Goal: Transaction & Acquisition: Purchase product/service

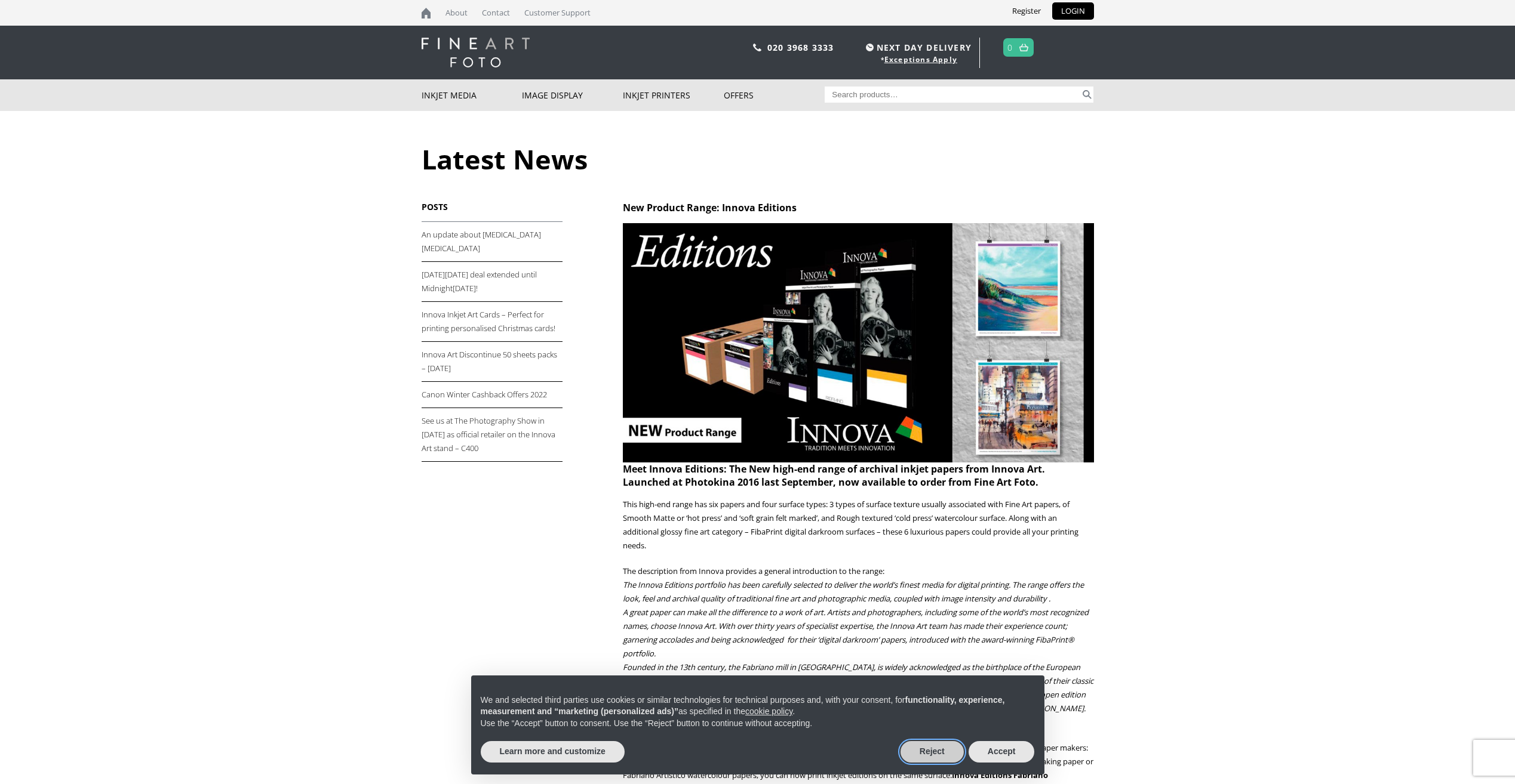
click at [937, 751] on button "Reject" at bounding box center [932, 752] width 63 height 22
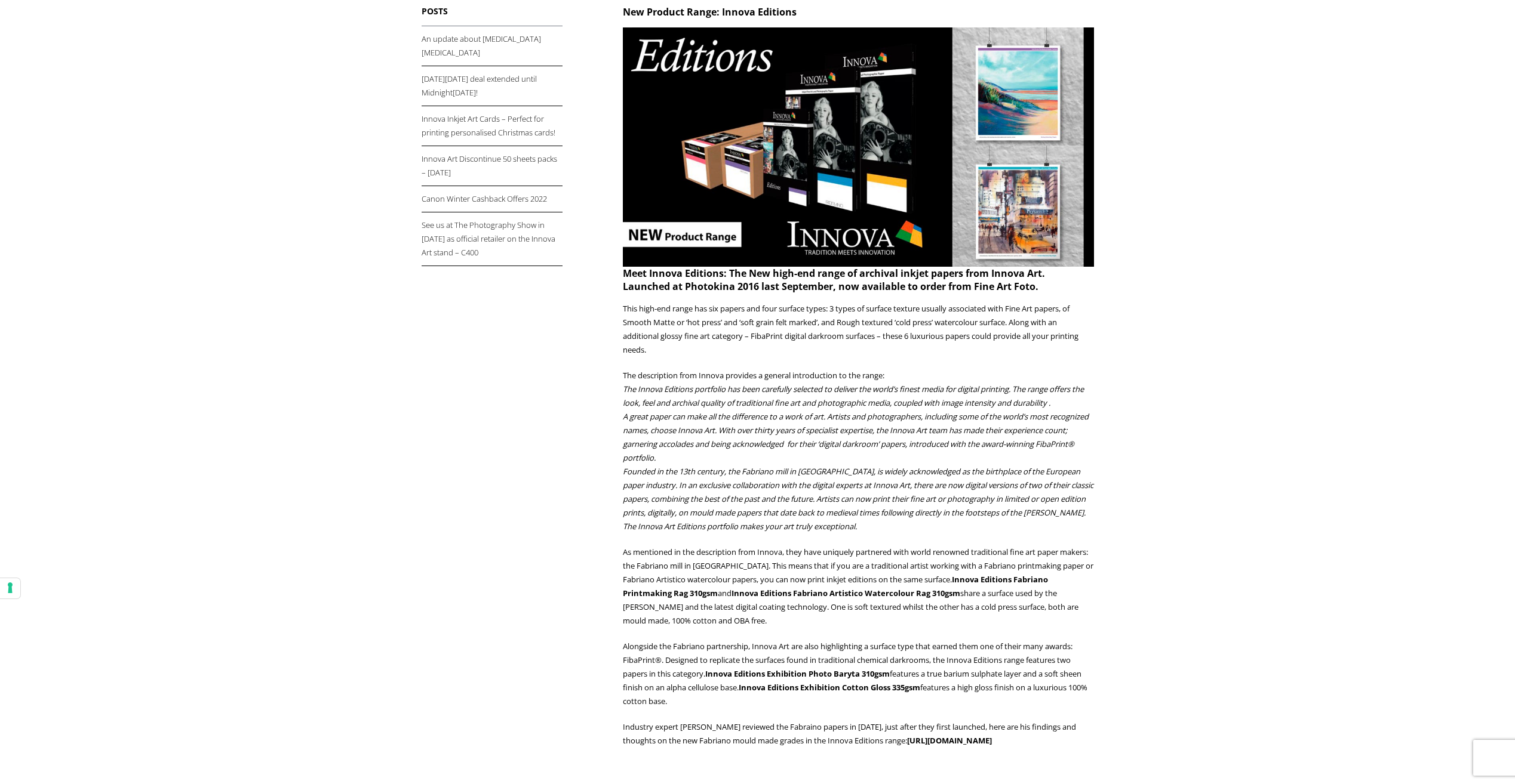
scroll to position [179, 0]
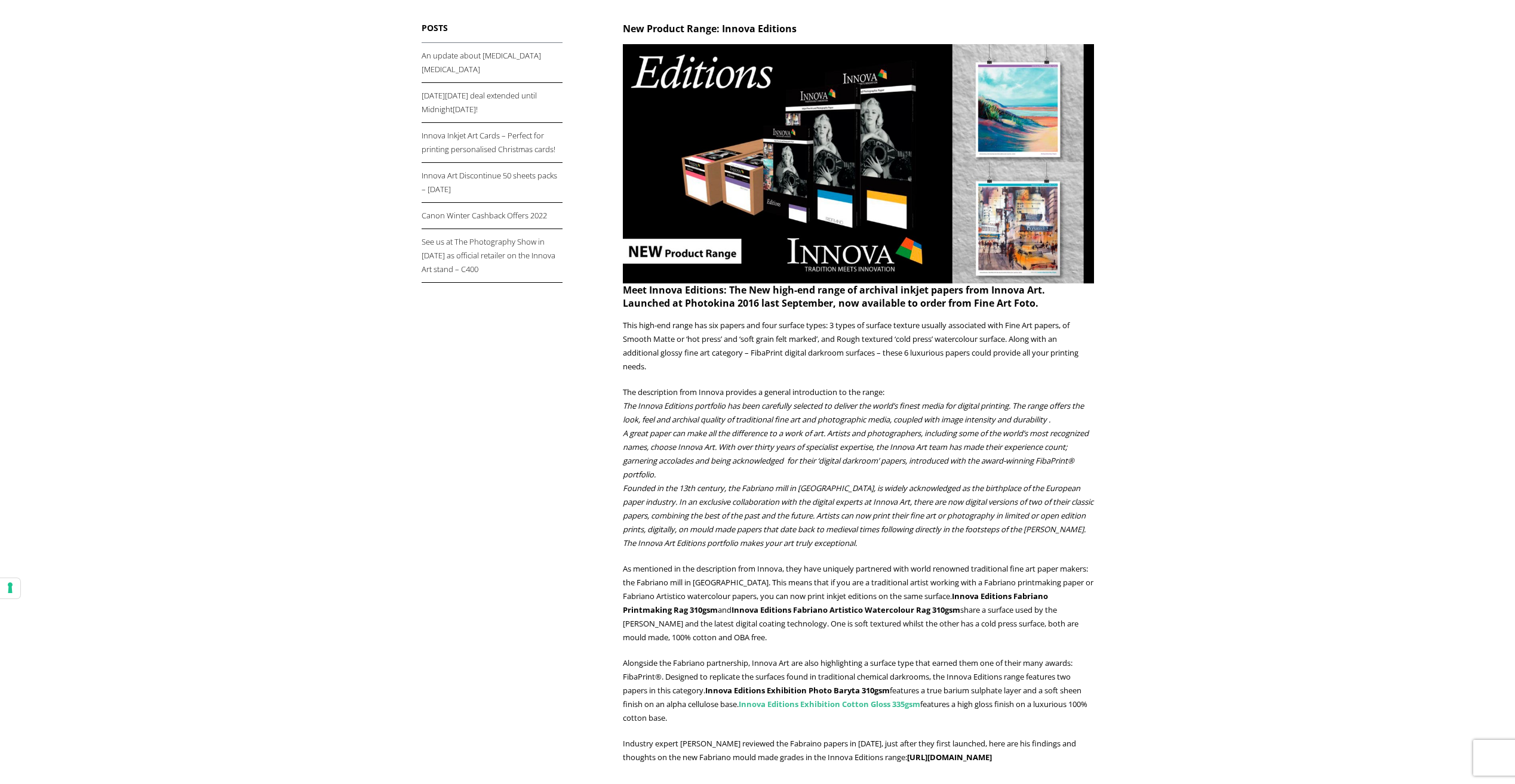
click at [876, 702] on link "Innova Editions Exhibition Cotton Gloss 335gsm" at bounding box center [829, 704] width 181 height 11
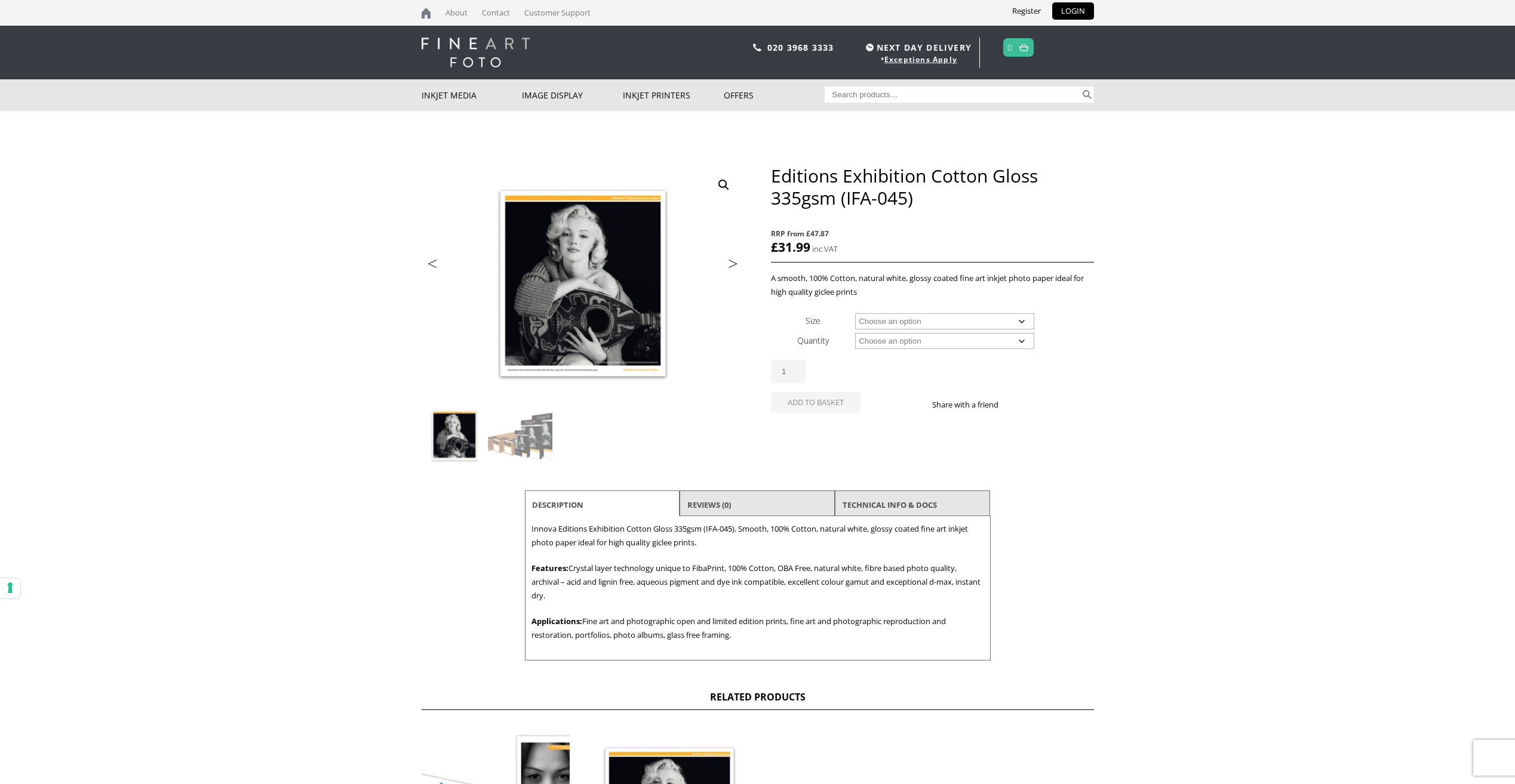
click at [1025, 322] on select "Choose an option A4 Sheet A3 Sheet A3+ Sheet A2 Sheet 17" Wide Roll 24" Wide Ro…" at bounding box center [945, 321] width 179 height 16
click at [855, 313] on select "Choose an option A4 Sheet A3 Sheet A3+ Sheet A2 Sheet 17" Wide Roll 24" Wide Ro…" at bounding box center [945, 321] width 179 height 16
select select "a3-sheet"
click at [1021, 339] on select "Choose an option 25 Sheets" at bounding box center [945, 341] width 179 height 16
select select "25-sheets"
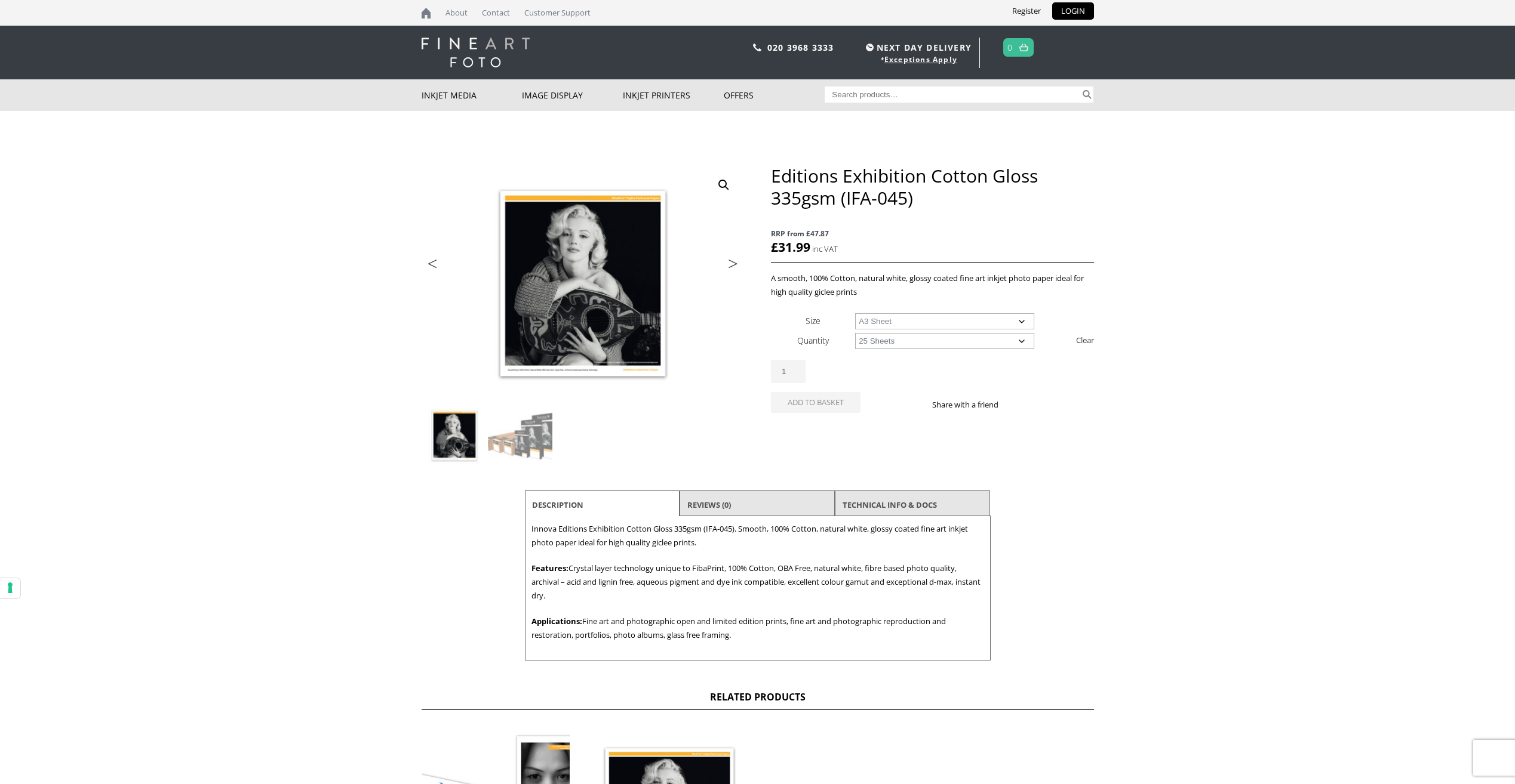
click at [855, 333] on select "Choose an option 25 Sheets" at bounding box center [945, 341] width 179 height 16
select select "a3-sheet"
click at [866, 47] on img at bounding box center [870, 47] width 8 height 8
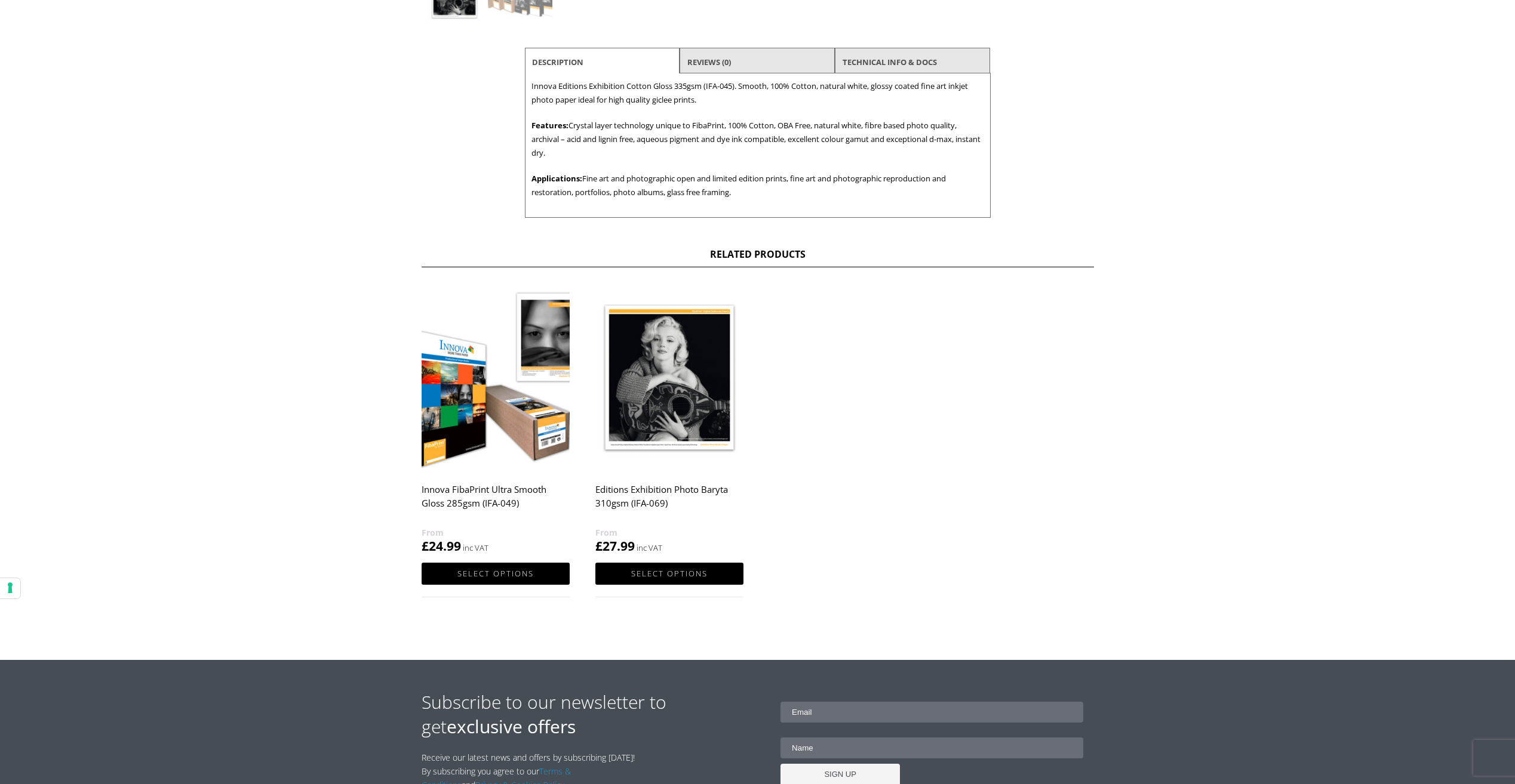
scroll to position [436, 0]
